Goal: Task Accomplishment & Management: Manage account settings

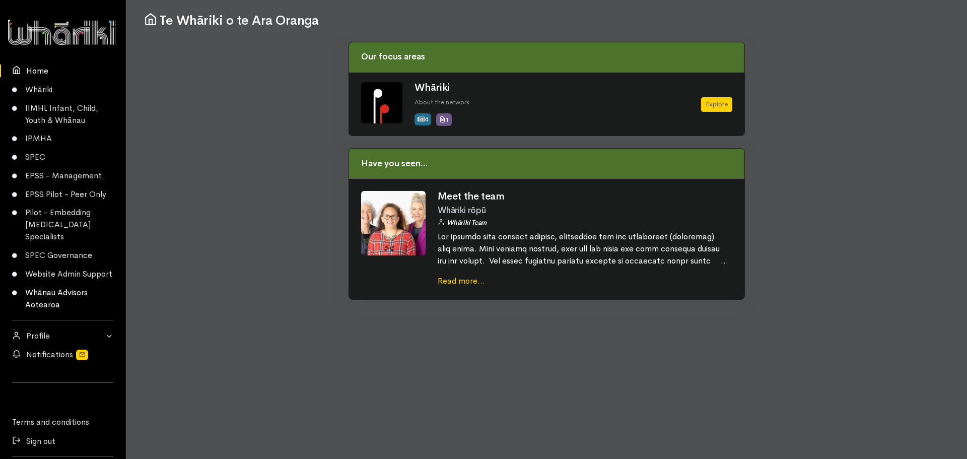
click at [47, 301] on link "Whānau Advisors Aotearoa" at bounding box center [62, 298] width 125 height 31
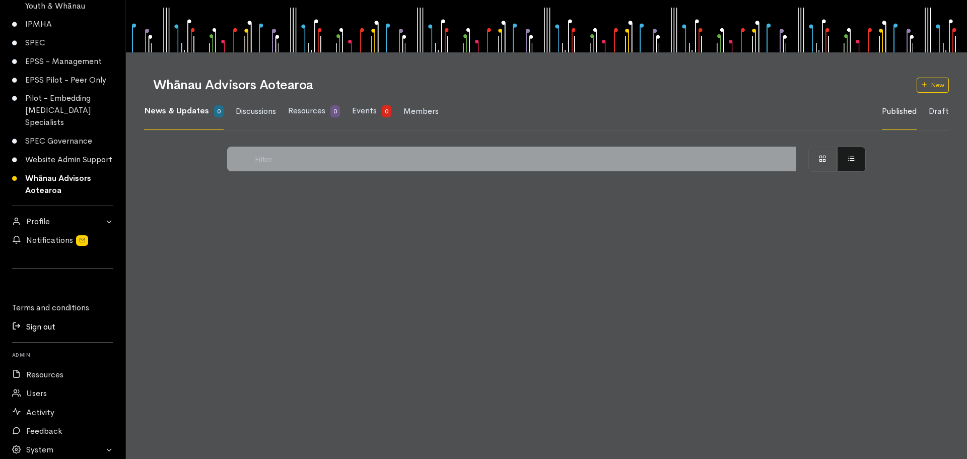
scroll to position [172, 0]
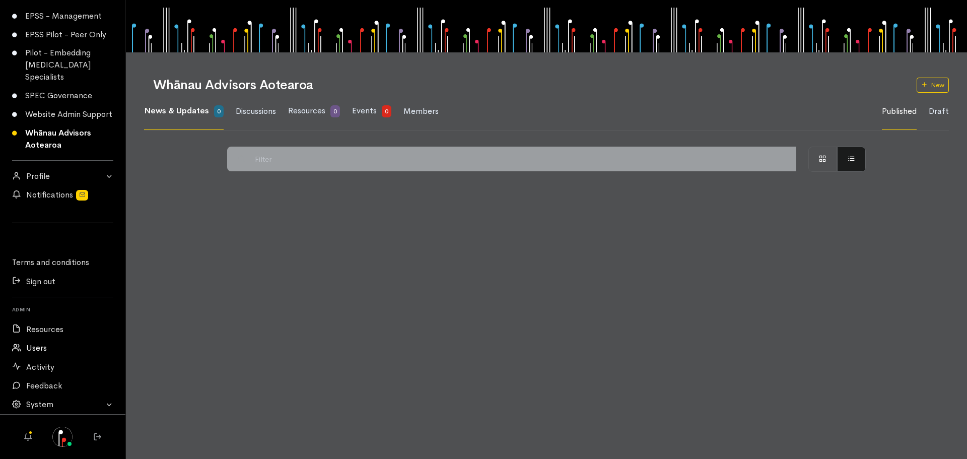
click at [45, 342] on link "Users" at bounding box center [62, 348] width 125 height 19
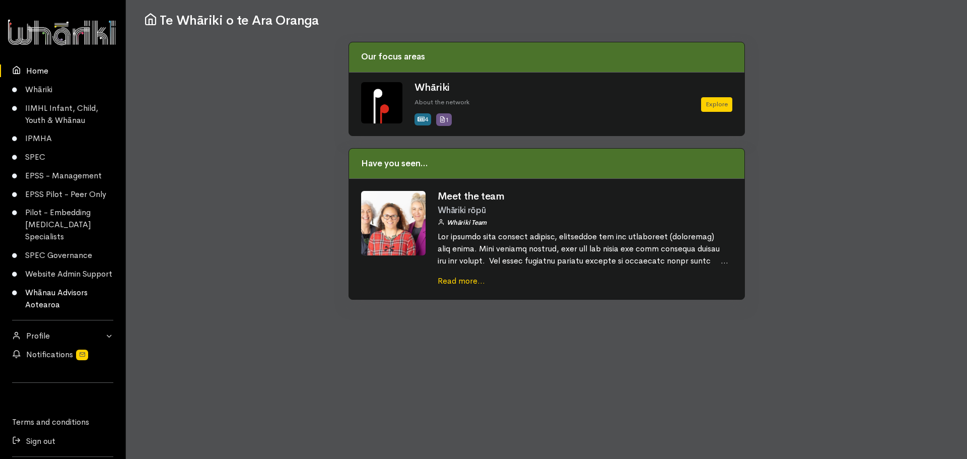
click at [37, 309] on link "Whānau Advisors Aotearoa" at bounding box center [62, 298] width 125 height 31
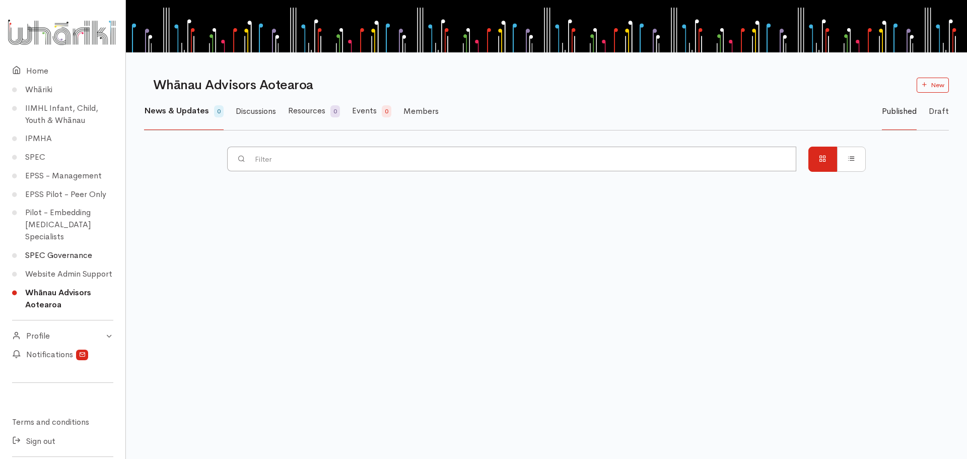
click at [48, 252] on link "SPEC Governance" at bounding box center [62, 255] width 125 height 19
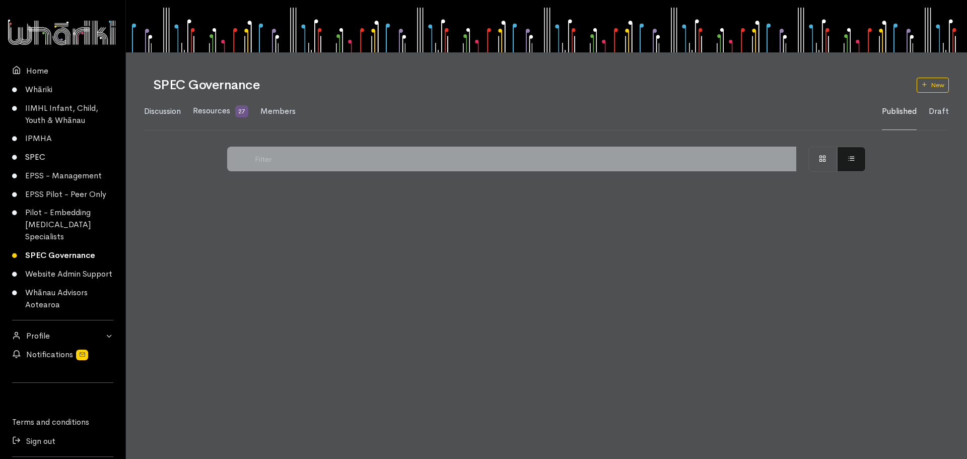
click at [38, 159] on link "SPEC" at bounding box center [62, 157] width 125 height 19
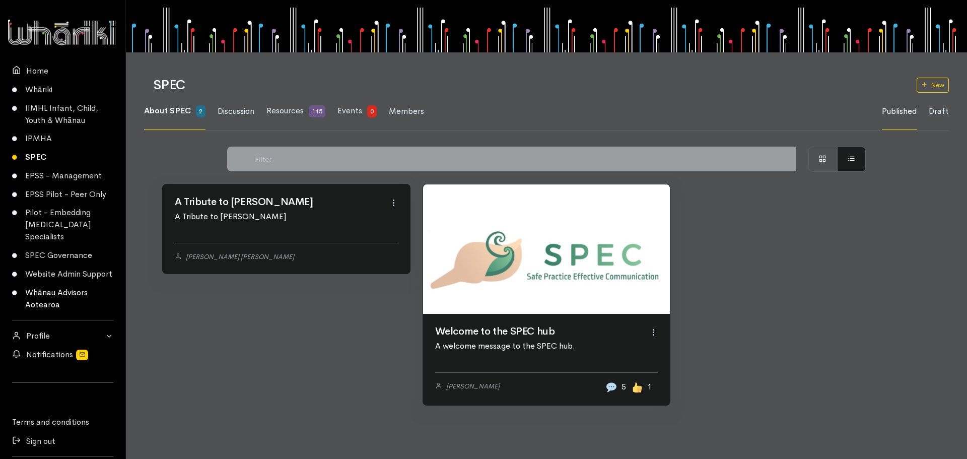
click at [44, 305] on link "Whānau Advisors Aotearoa" at bounding box center [62, 298] width 125 height 31
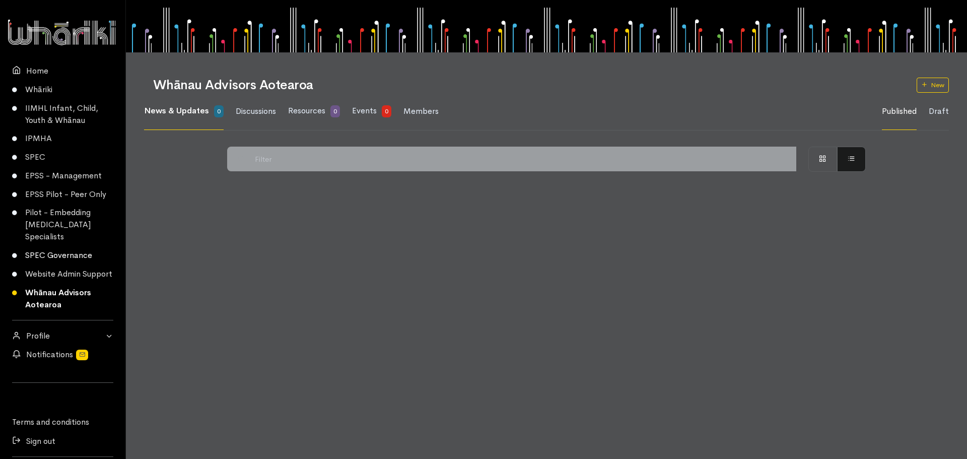
click at [49, 254] on link "SPEC Governance" at bounding box center [62, 255] width 125 height 19
click at [37, 157] on link "SPEC" at bounding box center [62, 157] width 125 height 19
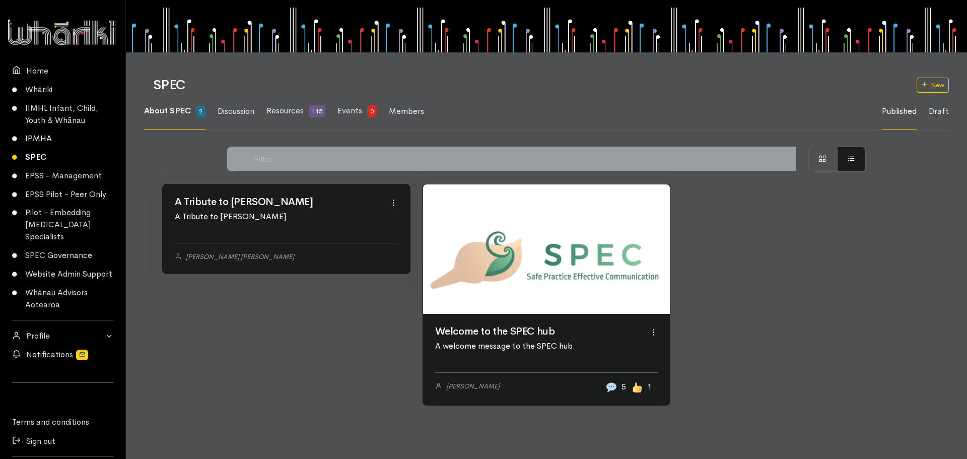
click at [37, 134] on link "IPMHA" at bounding box center [62, 139] width 125 height 19
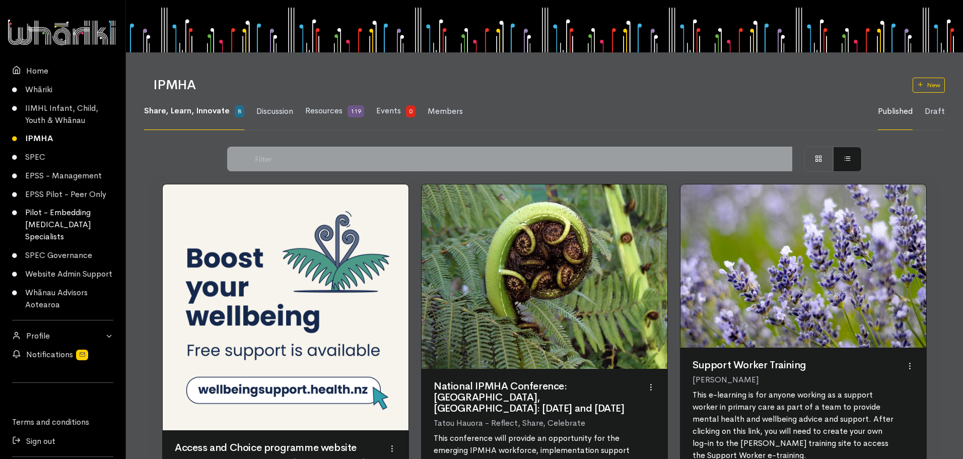
click at [38, 211] on link "Pilot - Embedding [MEDICAL_DATA] Specialists" at bounding box center [62, 225] width 125 height 43
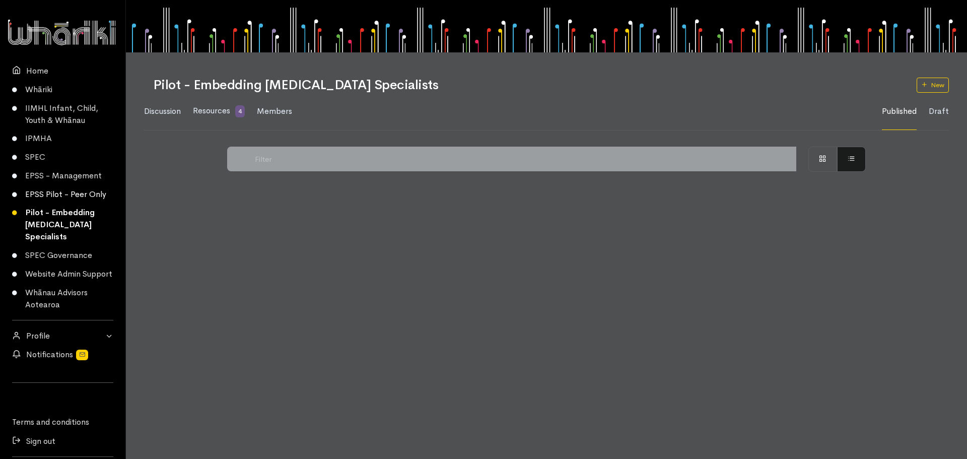
click at [46, 188] on link "EPSS Pilot - Peer Only" at bounding box center [62, 194] width 125 height 19
click at [47, 177] on link "EPSS - Management" at bounding box center [62, 176] width 125 height 19
click at [37, 306] on link "Whānau Advisors Aotearoa" at bounding box center [62, 298] width 125 height 31
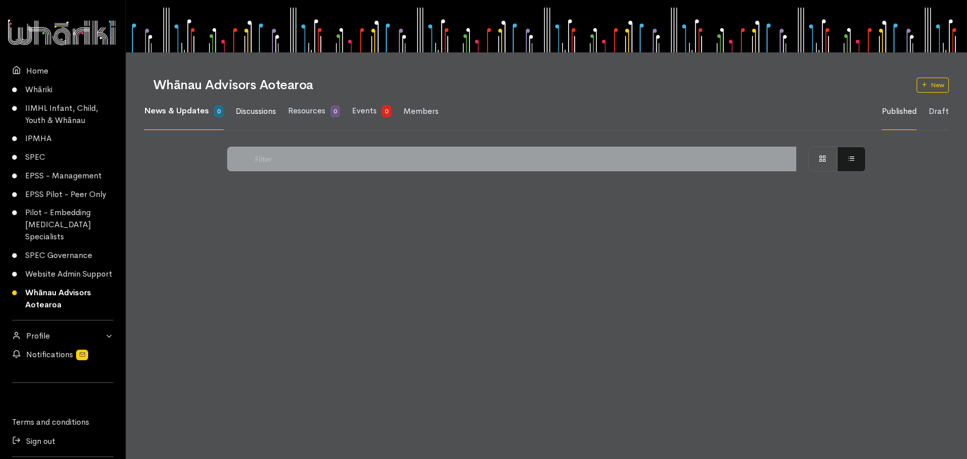
click at [259, 113] on span "Discussions" at bounding box center [256, 111] width 40 height 11
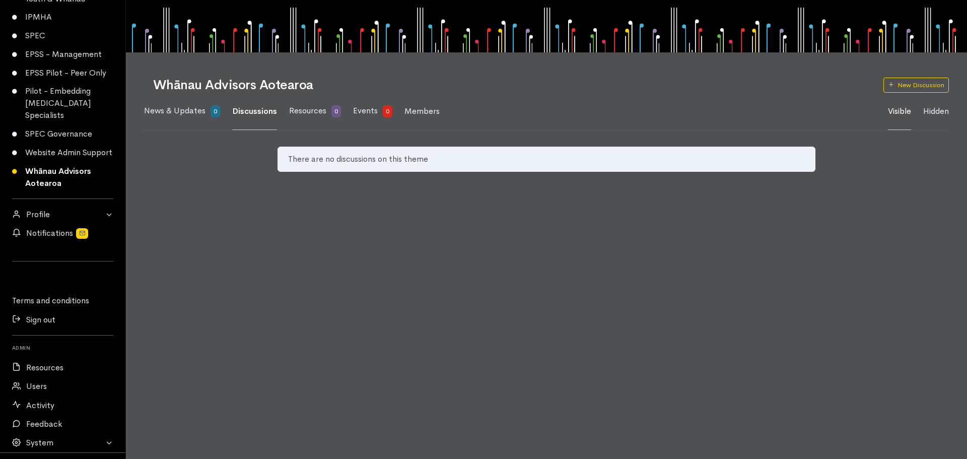
scroll to position [71, 0]
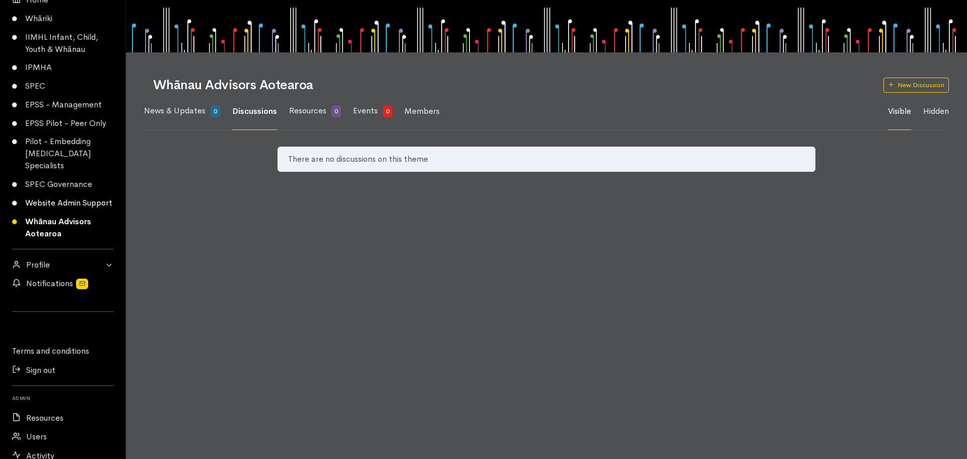
click at [50, 204] on link "Website Admin Support" at bounding box center [62, 203] width 125 height 19
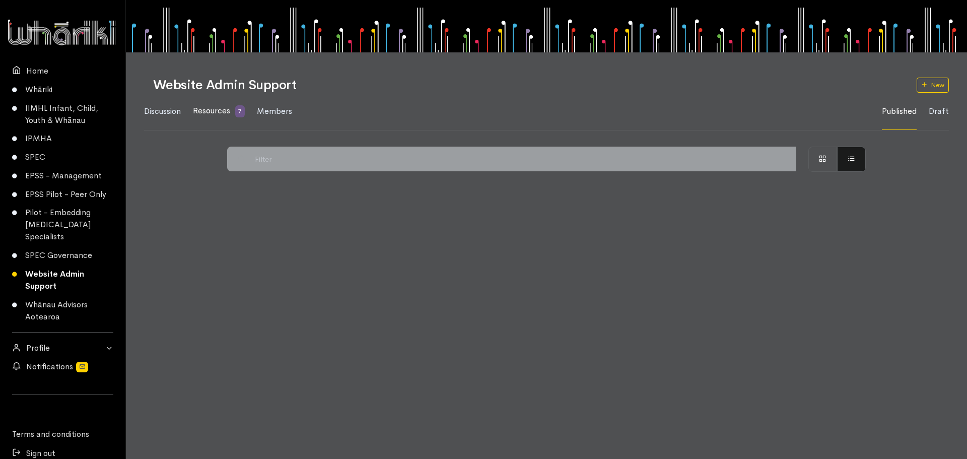
click at [208, 107] on span "Resources" at bounding box center [211, 110] width 37 height 11
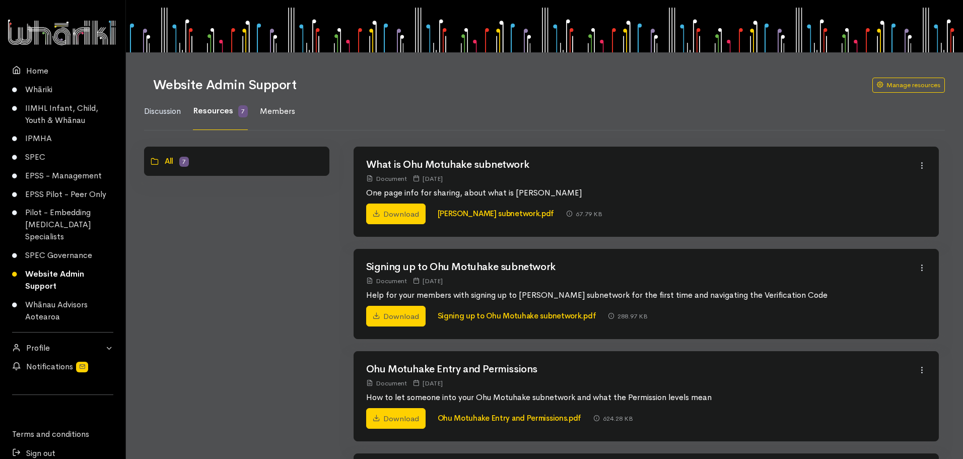
click at [273, 107] on span "Members" at bounding box center [277, 111] width 35 height 11
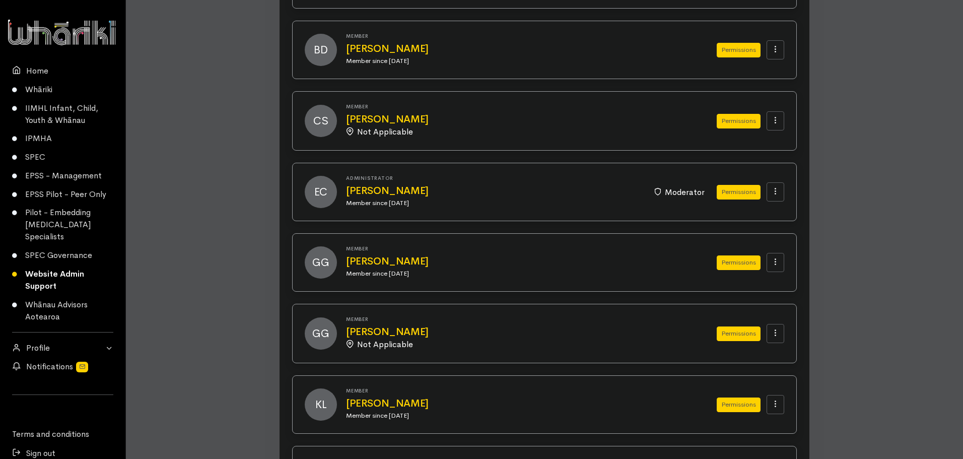
scroll to position [428, 0]
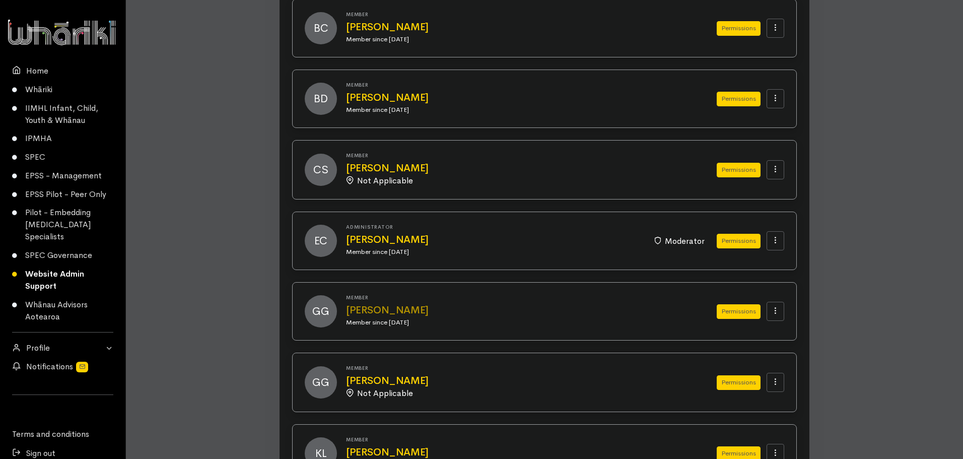
click at [389, 309] on h2 "Gemma Griffin" at bounding box center [519, 310] width 347 height 11
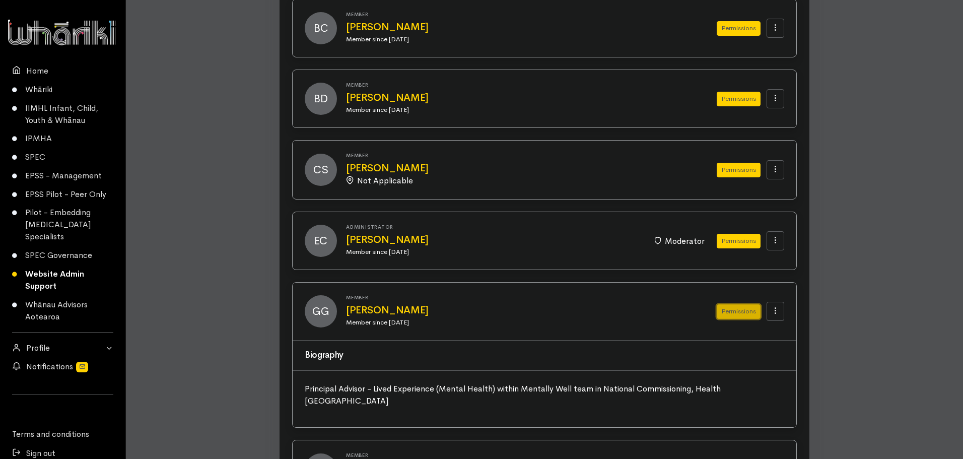
click at [735, 314] on button "Permissions" at bounding box center [739, 311] width 44 height 15
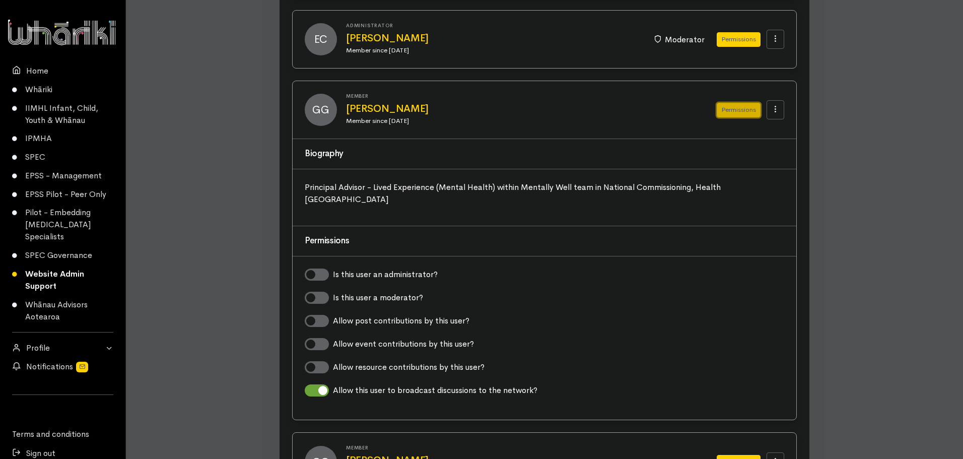
click at [733, 110] on button "Permissions" at bounding box center [739, 110] width 44 height 15
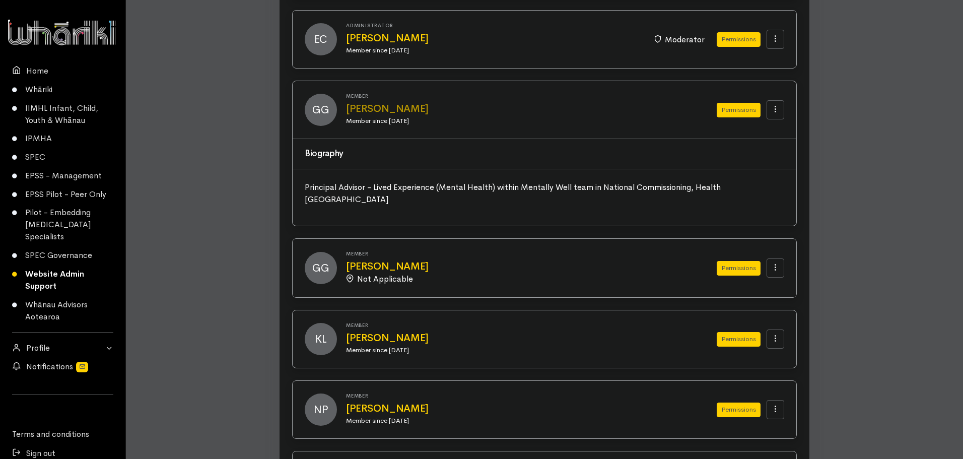
click at [365, 107] on h2 "Gemma Griffin" at bounding box center [519, 108] width 347 height 11
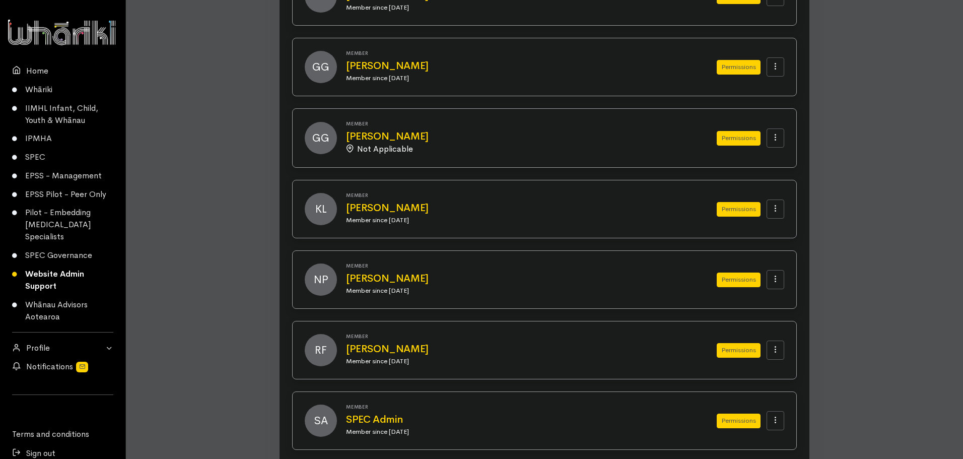
scroll to position [781, 0]
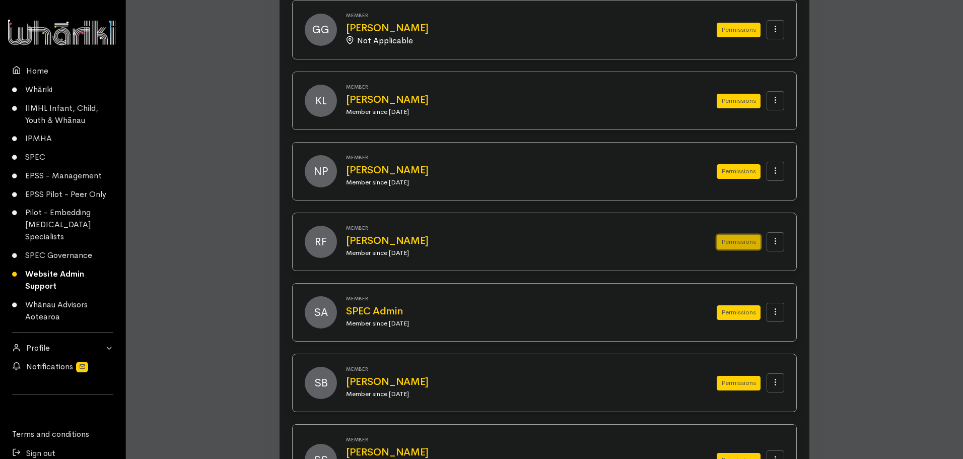
click at [733, 241] on button "Permissions" at bounding box center [739, 242] width 44 height 15
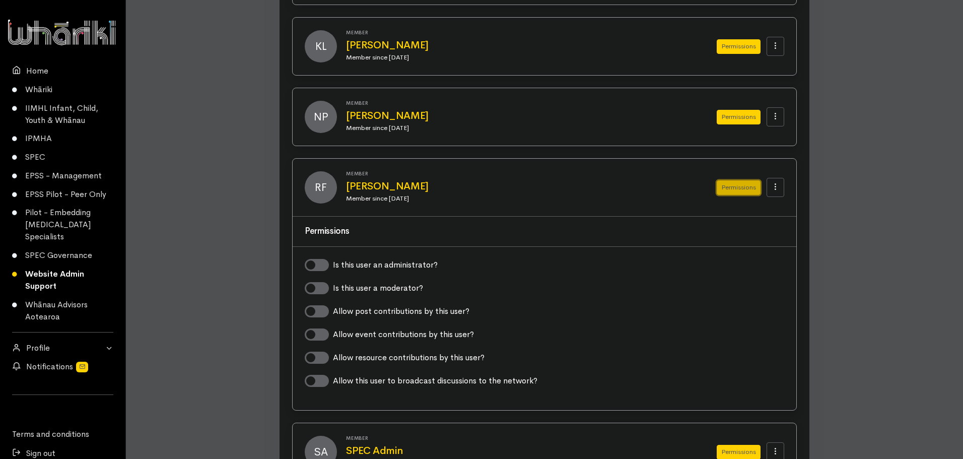
scroll to position [882, 0]
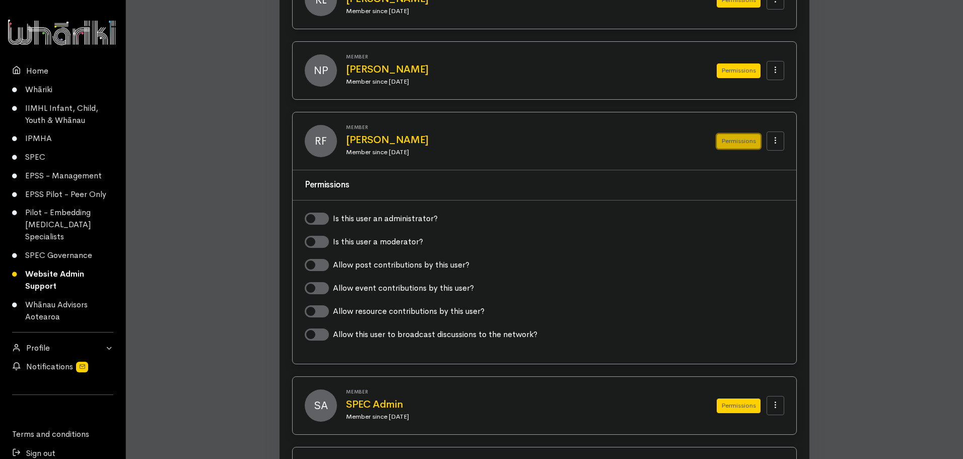
click at [722, 140] on button "Permissions" at bounding box center [739, 141] width 44 height 15
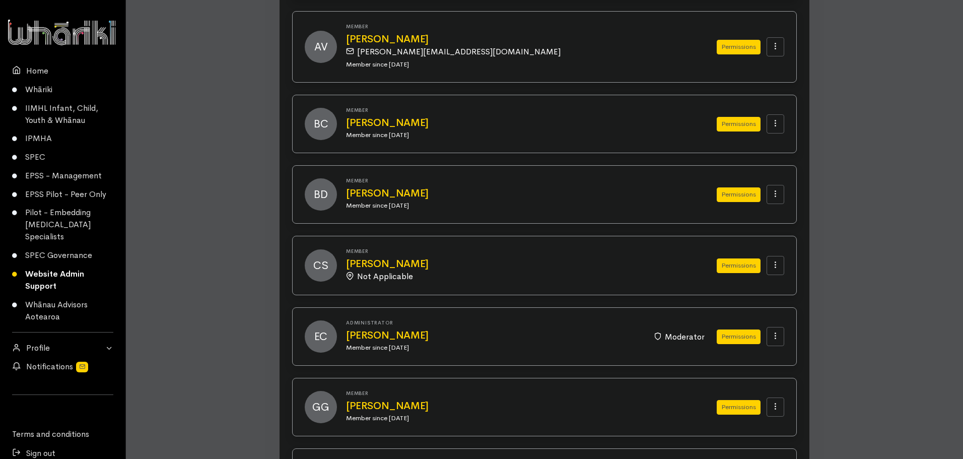
scroll to position [277, 0]
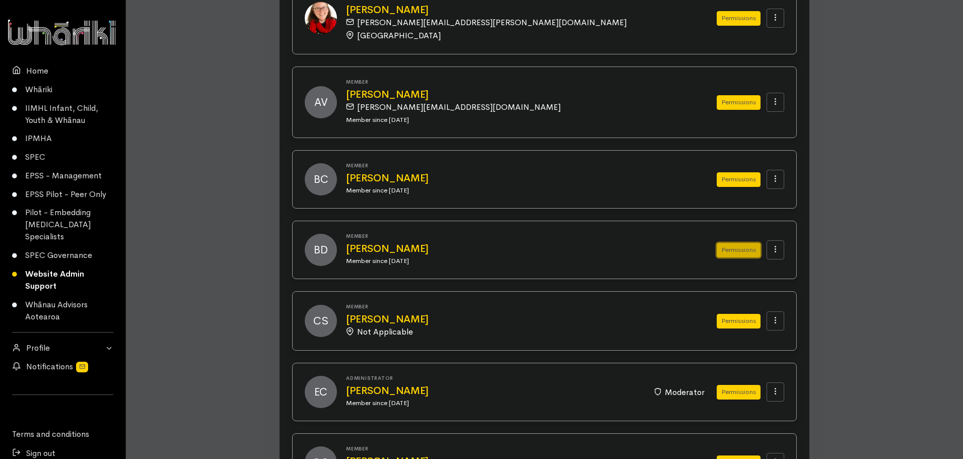
click at [738, 253] on button "Permissions" at bounding box center [739, 250] width 44 height 15
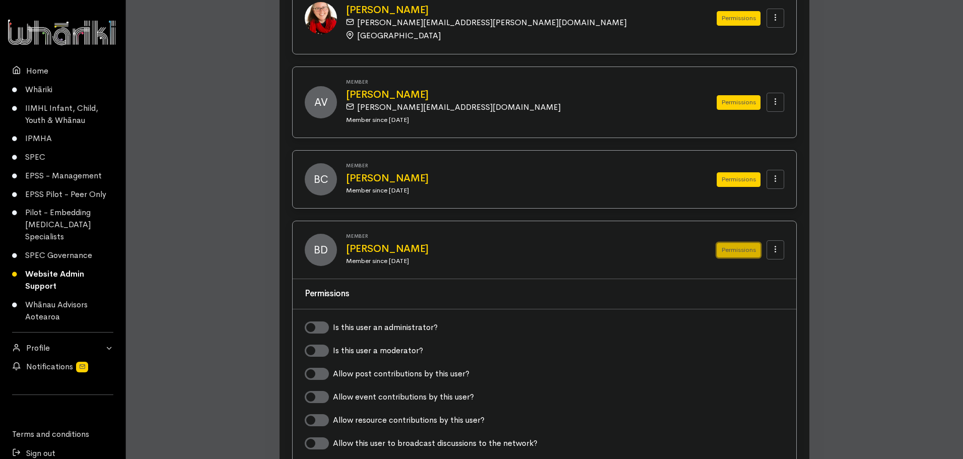
click at [734, 250] on button "Permissions" at bounding box center [739, 250] width 44 height 15
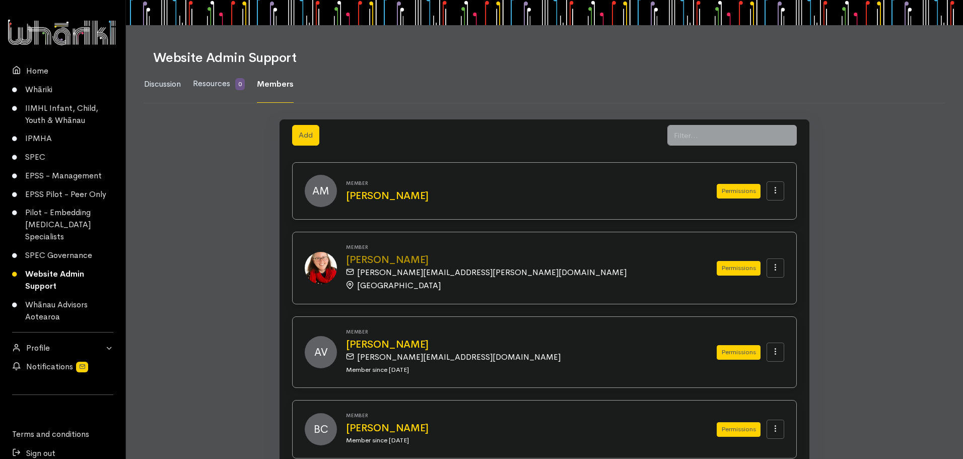
scroll to position [0, 0]
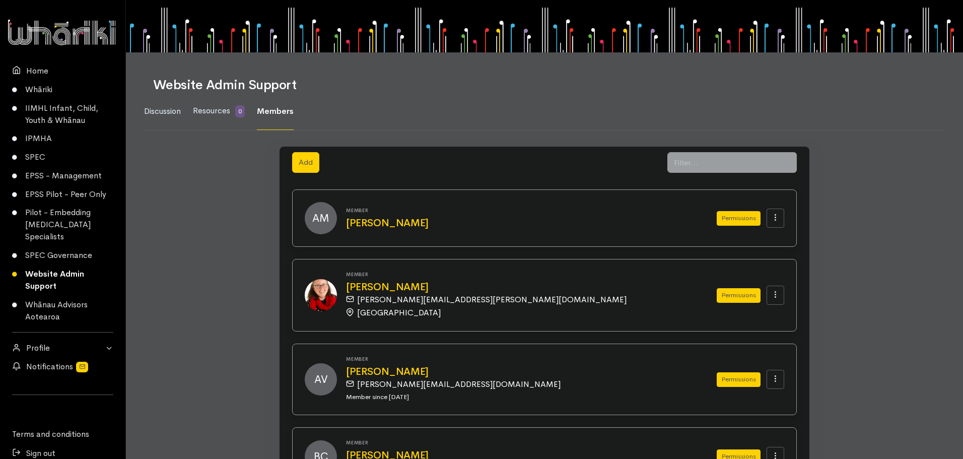
click at [288, 109] on span "Members" at bounding box center [275, 111] width 37 height 11
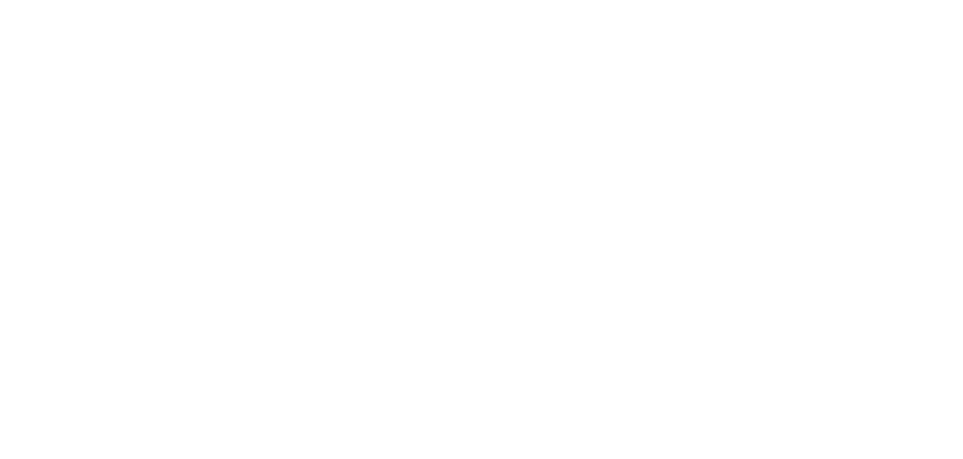
click at [0, 0] on html at bounding box center [0, 0] width 0 height 0
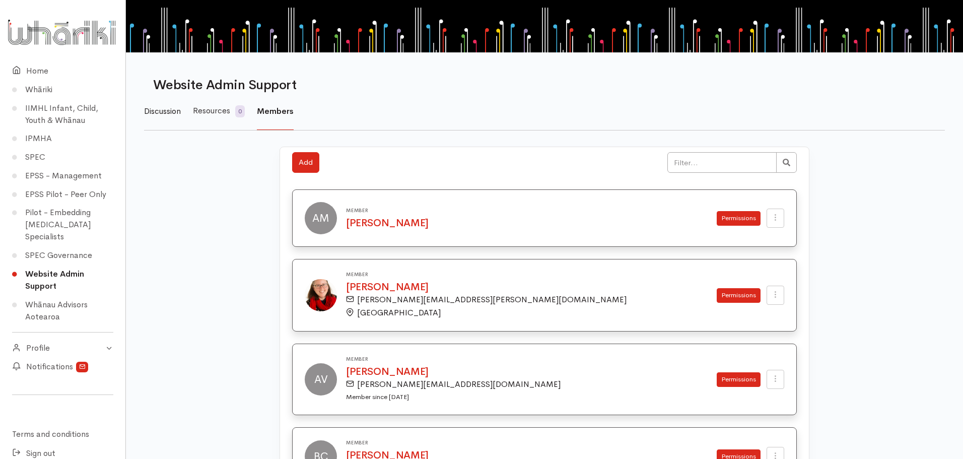
click at [170, 108] on span "Discussion" at bounding box center [162, 111] width 37 height 11
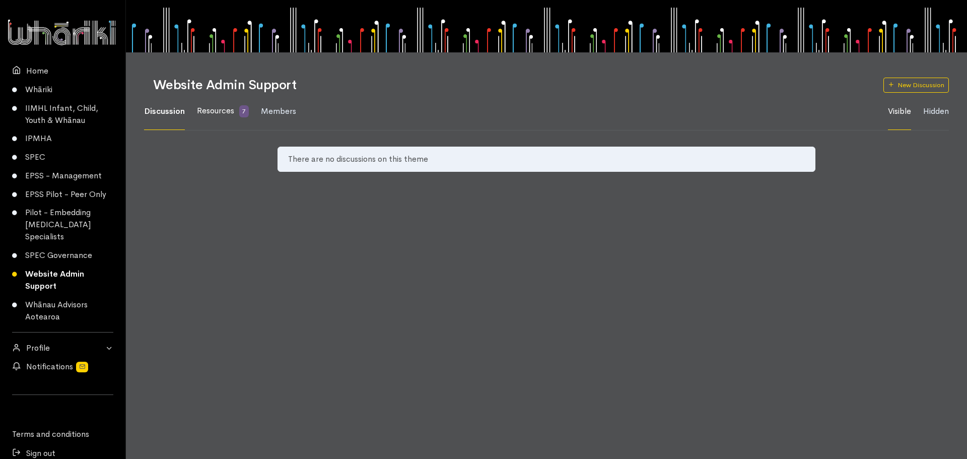
click at [218, 109] on span "Resources" at bounding box center [215, 110] width 37 height 11
